Goal: Check status: Check status

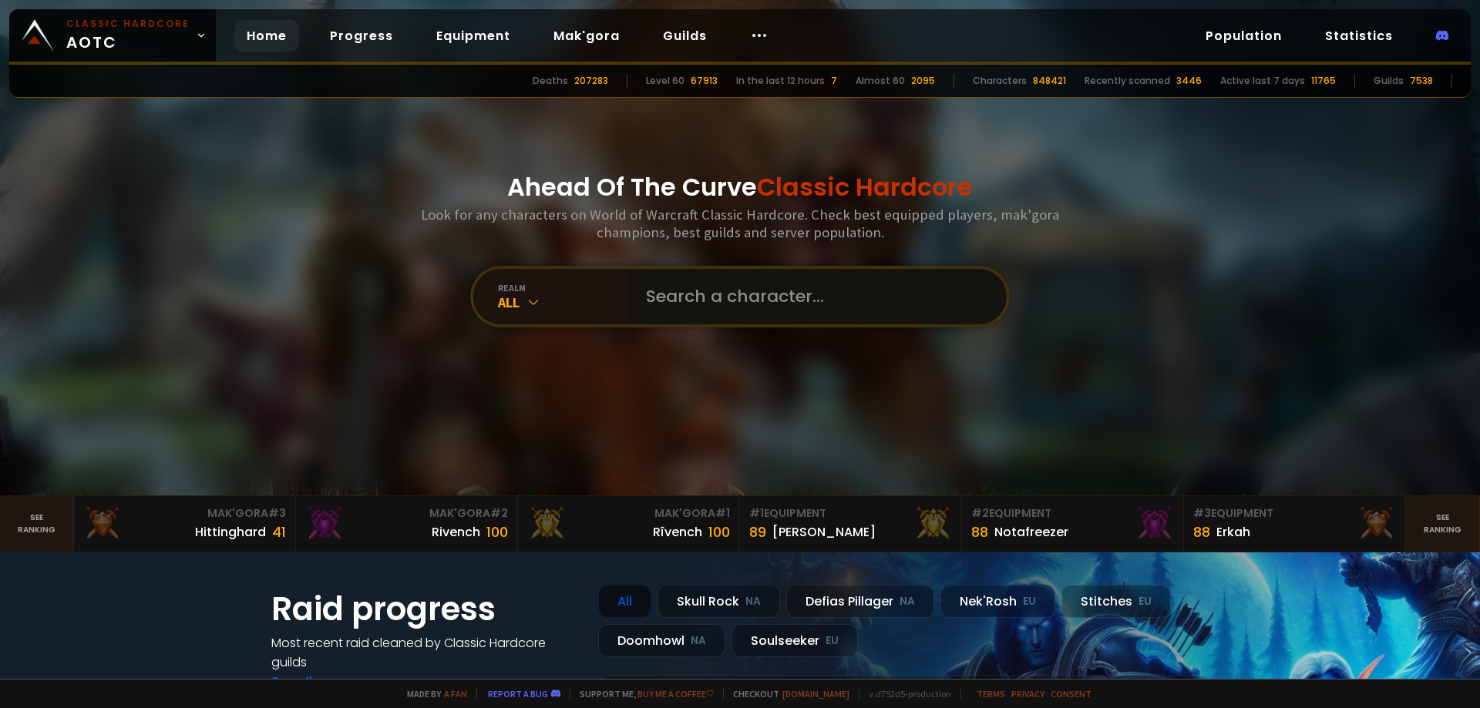
click at [721, 318] on input "text" at bounding box center [812, 296] width 351 height 55
type input "o"
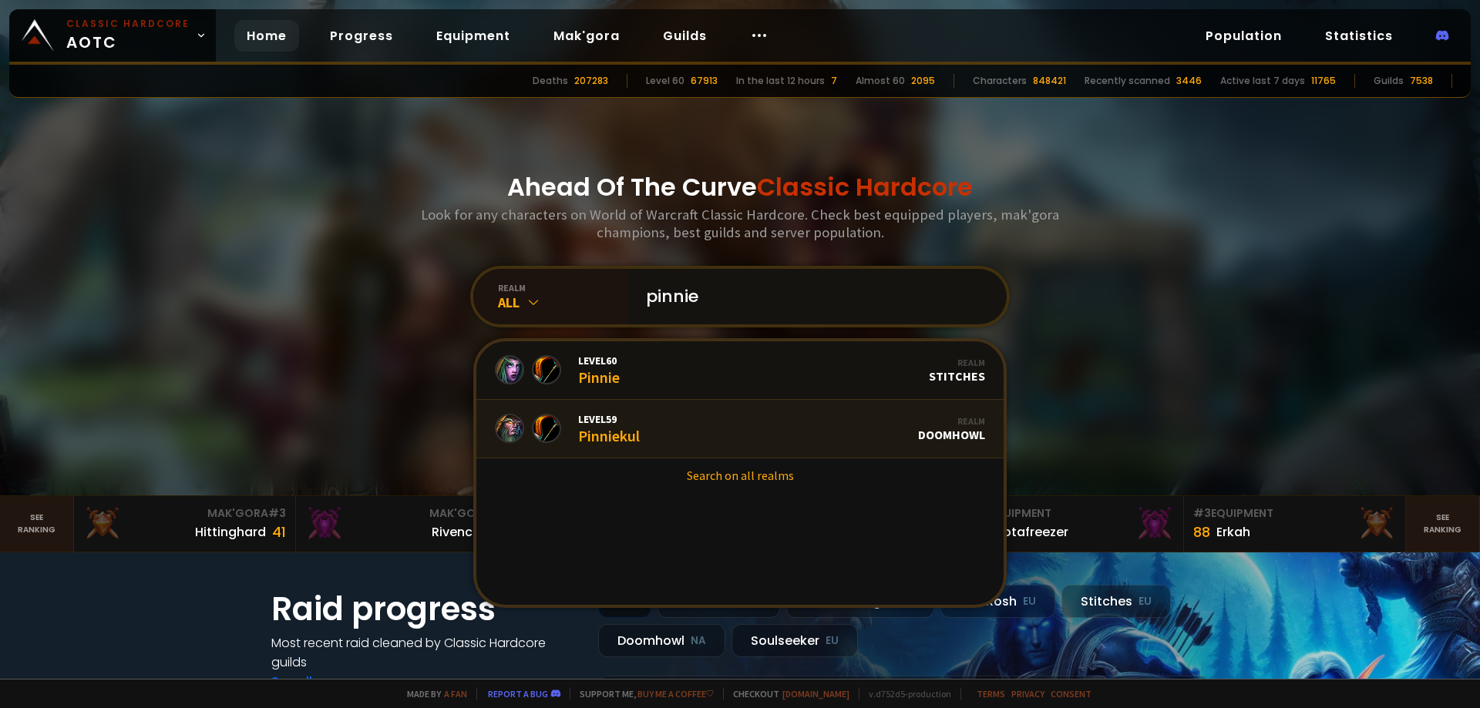
type input "pinnie"
click at [700, 434] on link "Level 59 Pinniekul Realm Doomhowl" at bounding box center [739, 429] width 527 height 59
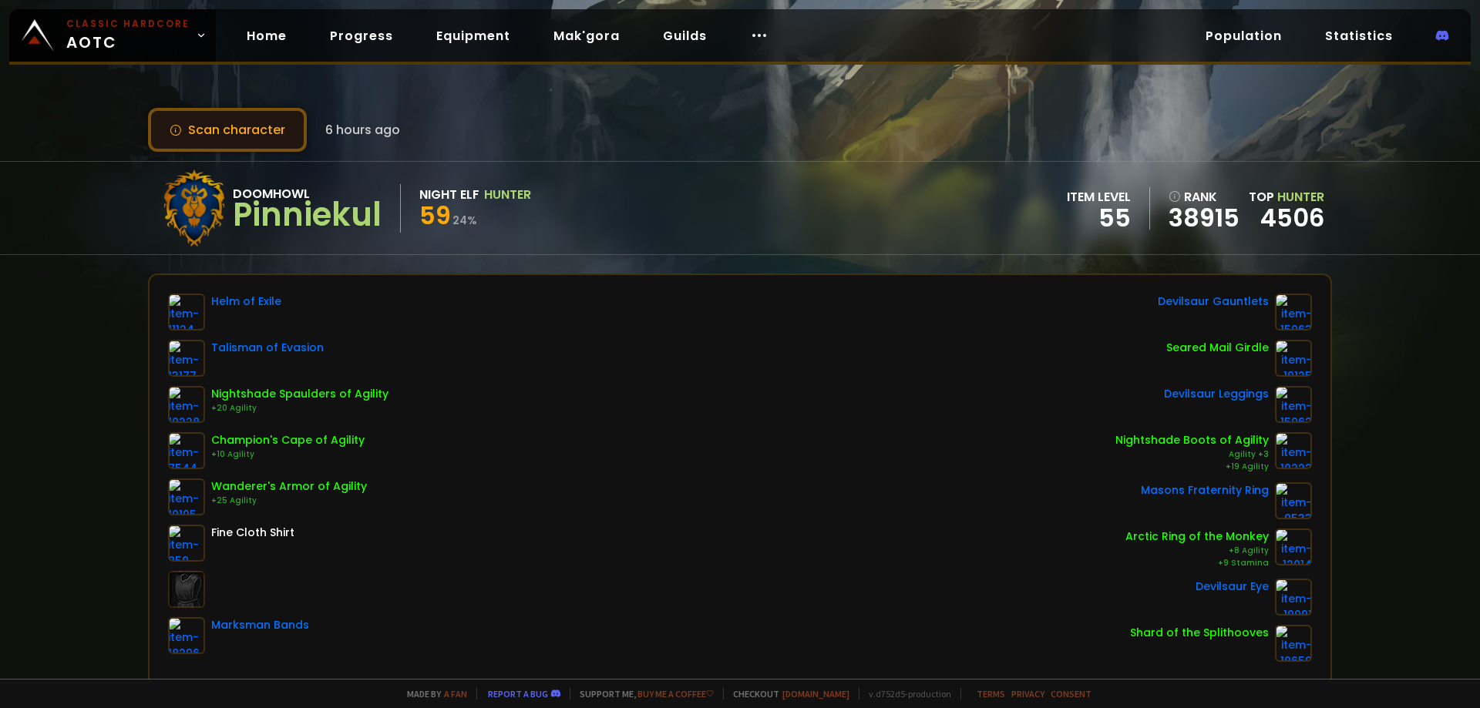
click at [247, 131] on button "Scan character" at bounding box center [227, 130] width 159 height 44
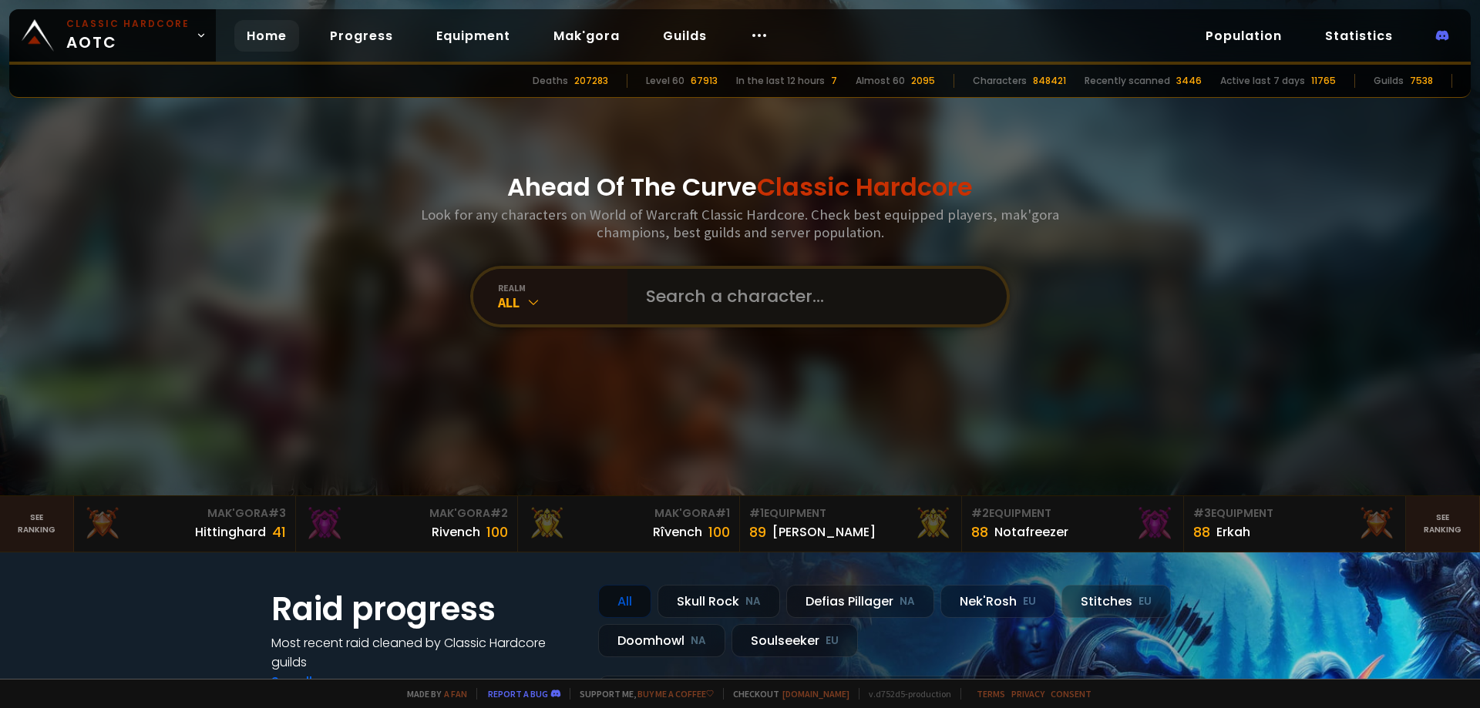
click at [704, 288] on input "text" at bounding box center [812, 296] width 351 height 55
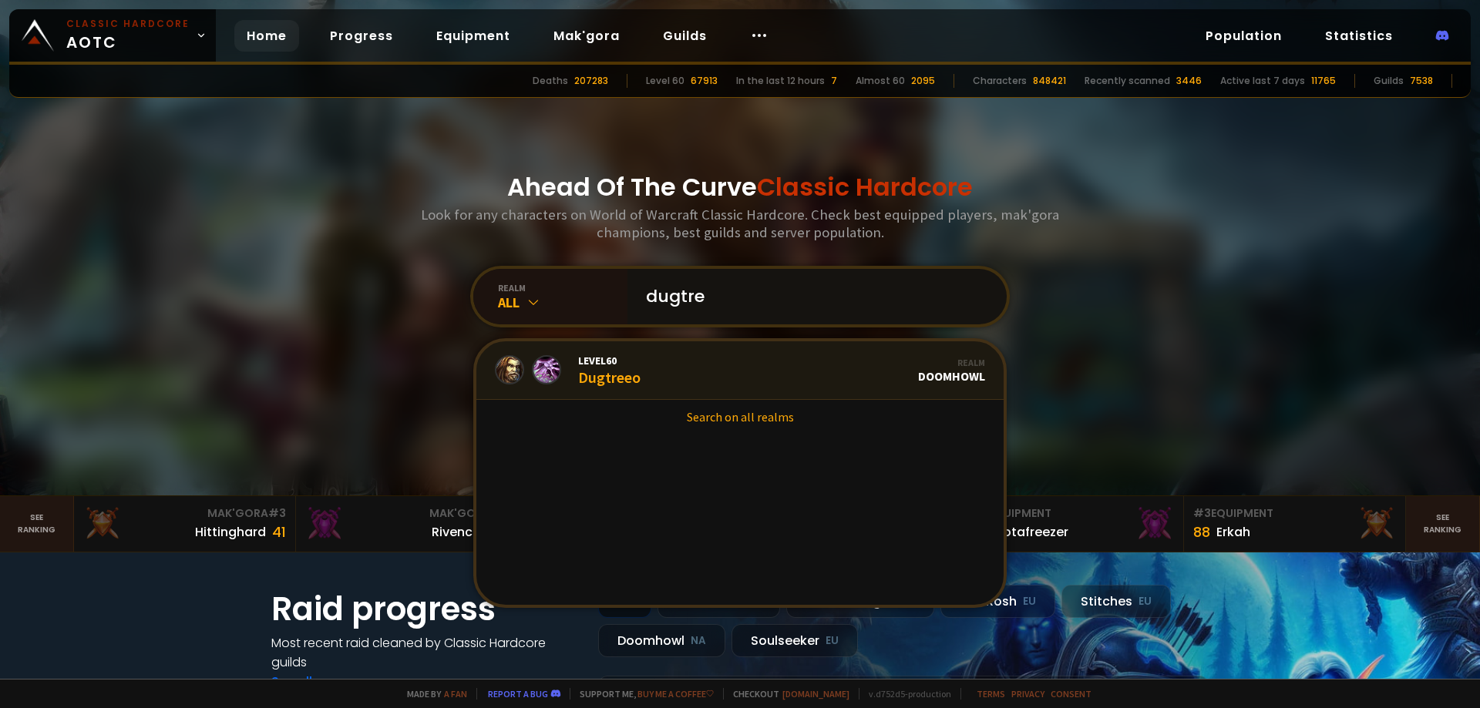
type input "dugtre"
click at [668, 371] on link "Level 60 Dugtreeo Realm Doomhowl" at bounding box center [739, 370] width 527 height 59
